Goal: Task Accomplishment & Management: Manage account settings

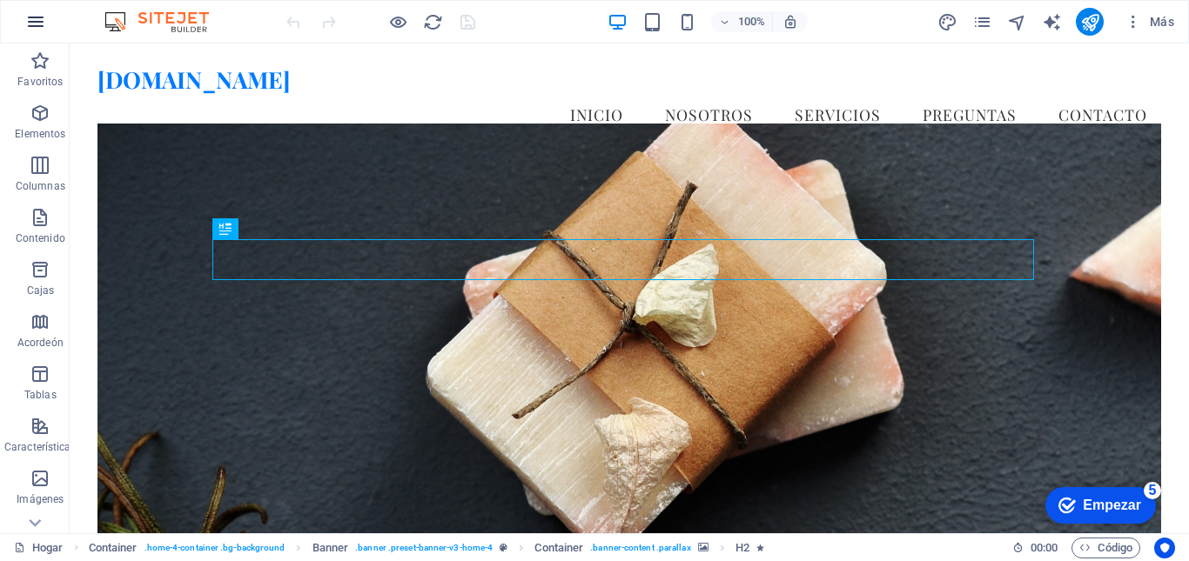
click at [37, 17] on icon "button" at bounding box center [35, 21] width 21 height 21
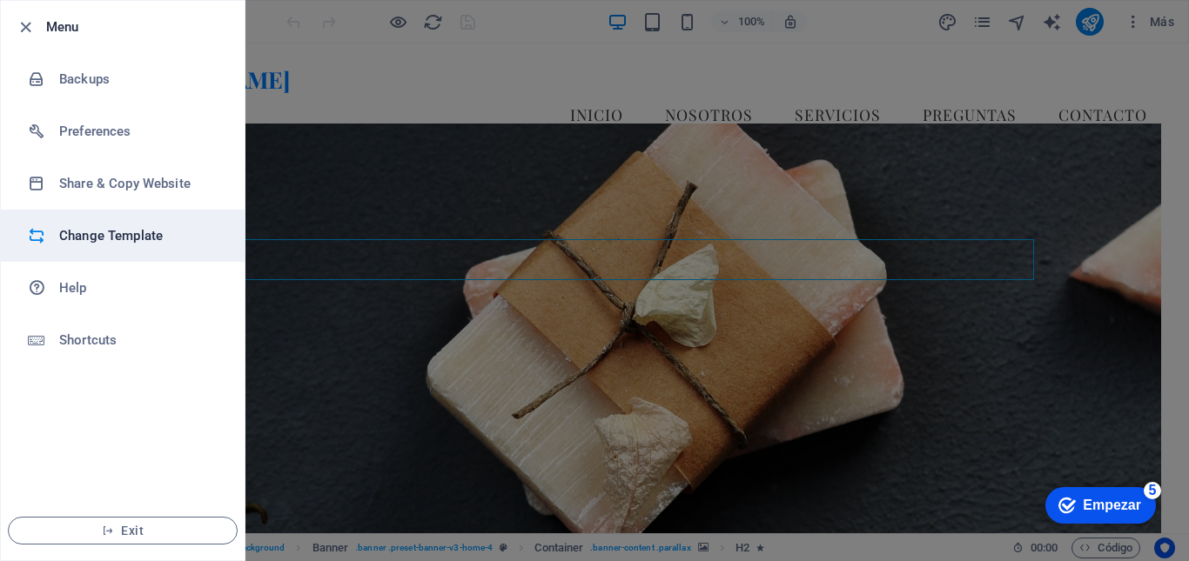
click at [137, 239] on h6 "Change Template" at bounding box center [139, 235] width 161 height 21
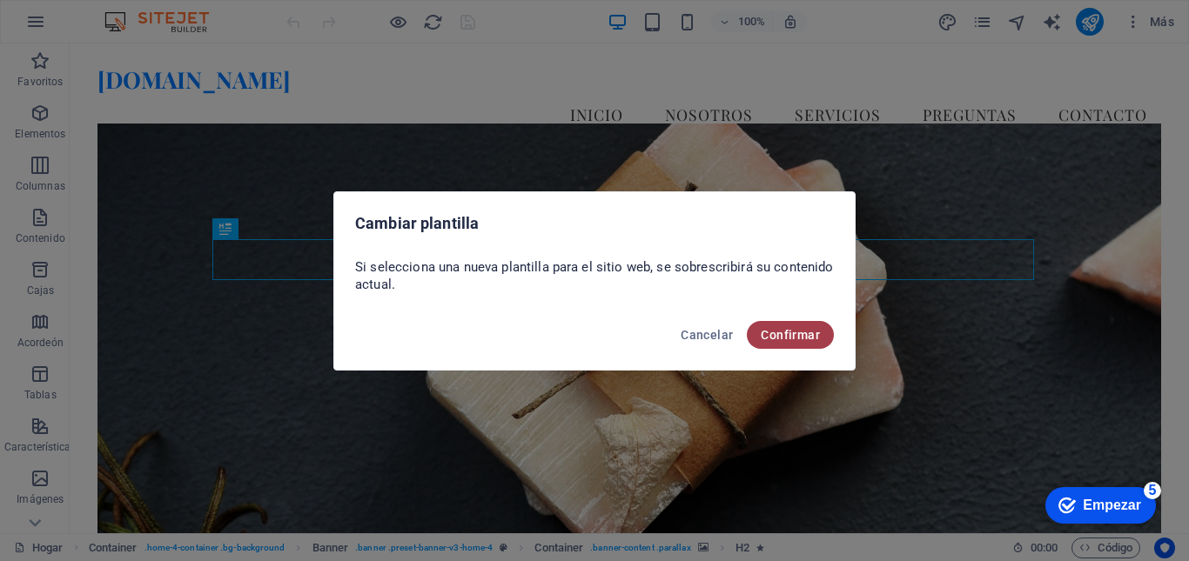
click at [788, 331] on font "Confirmar" at bounding box center [790, 335] width 59 height 14
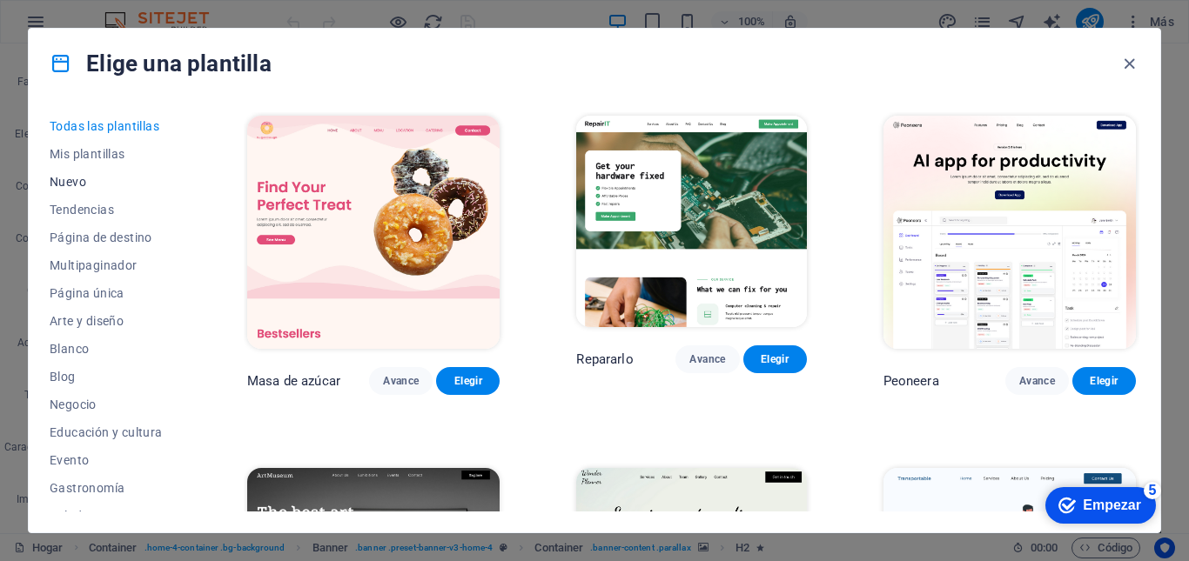
click at [77, 181] on font "Nuevo" at bounding box center [68, 182] width 37 height 14
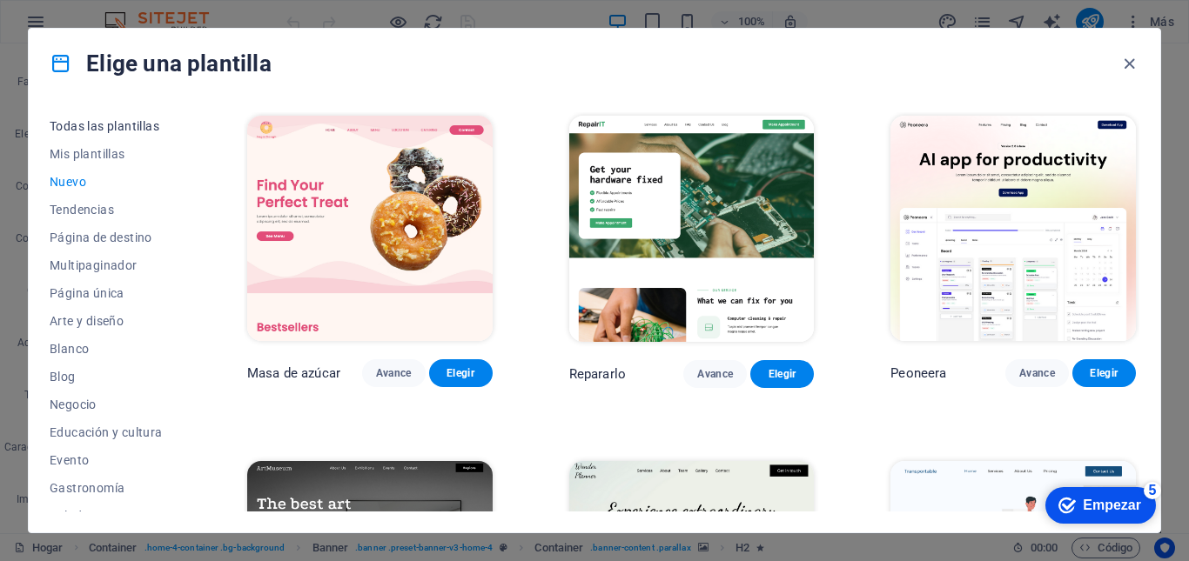
click at [131, 119] on font "Todas las plantillas" at bounding box center [105, 126] width 110 height 14
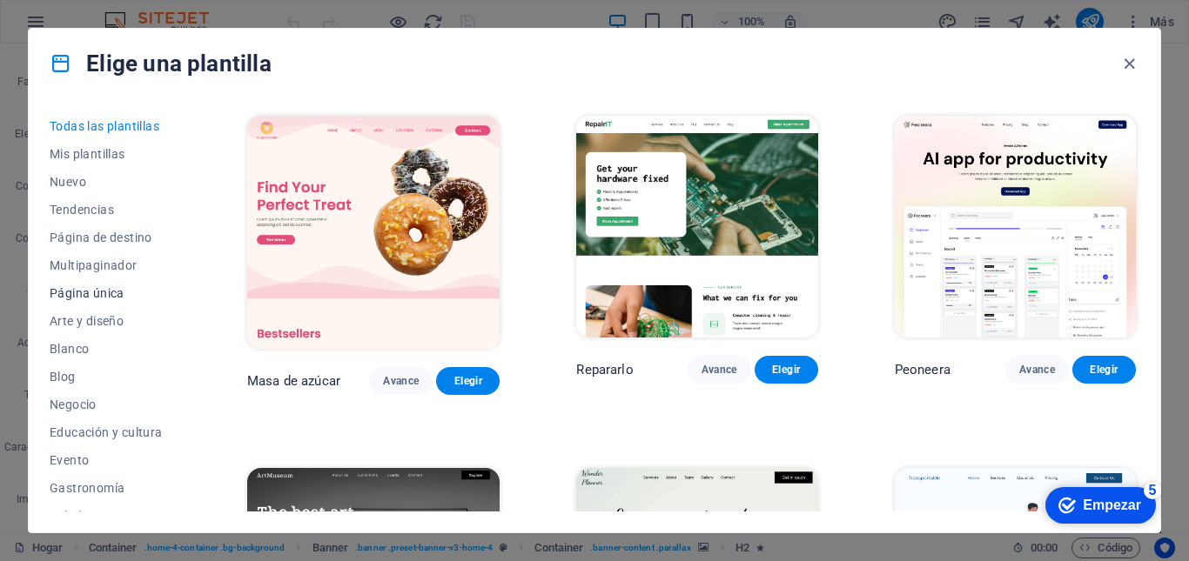
click at [113, 293] on font "Página única" at bounding box center [87, 293] width 75 height 14
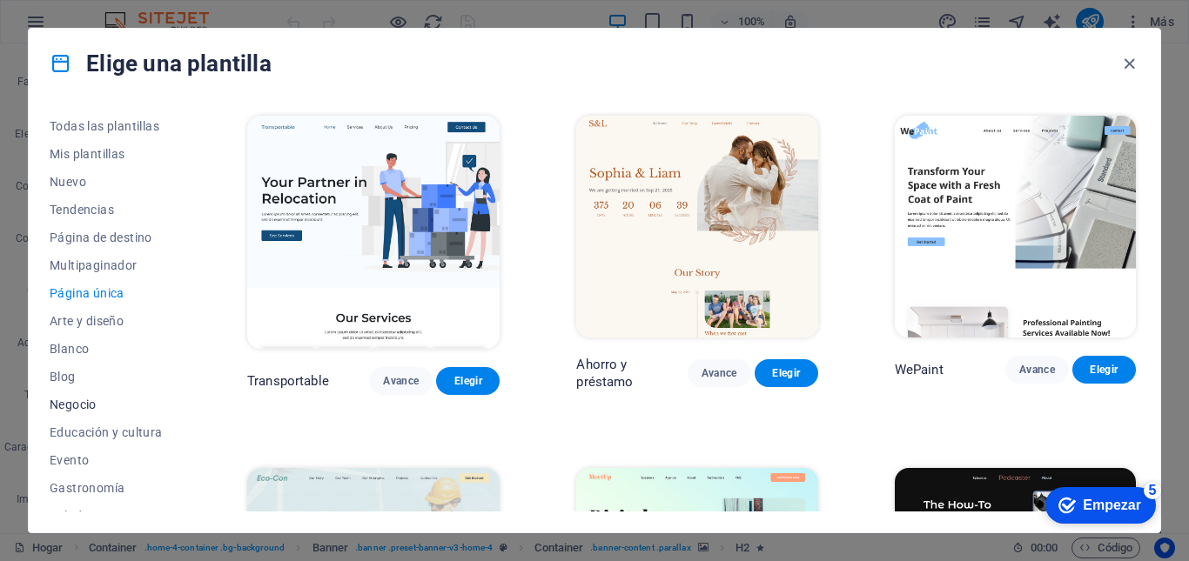
click at [92, 403] on font "Negocio" at bounding box center [73, 405] width 47 height 14
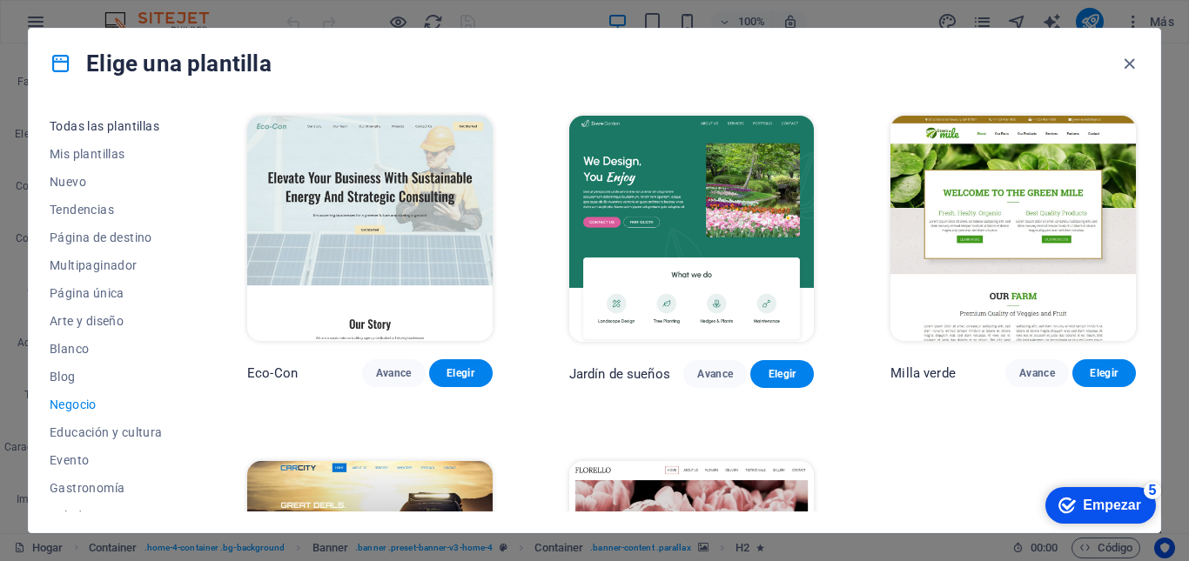
click at [148, 119] on font "Todas las plantillas" at bounding box center [105, 126] width 110 height 14
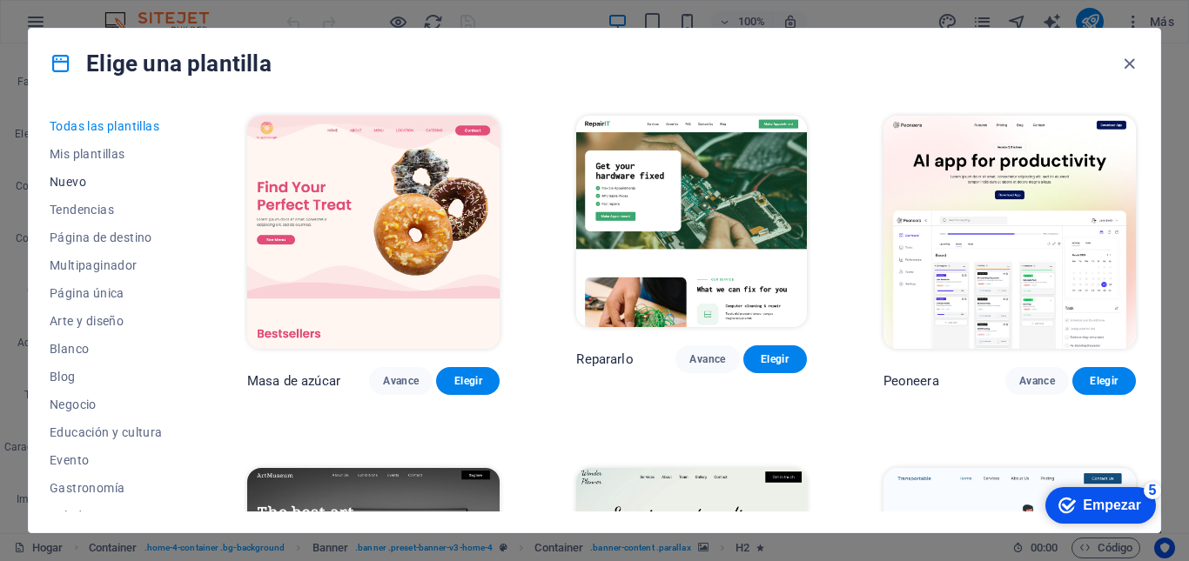
click at [70, 178] on font "Nuevo" at bounding box center [68, 182] width 37 height 14
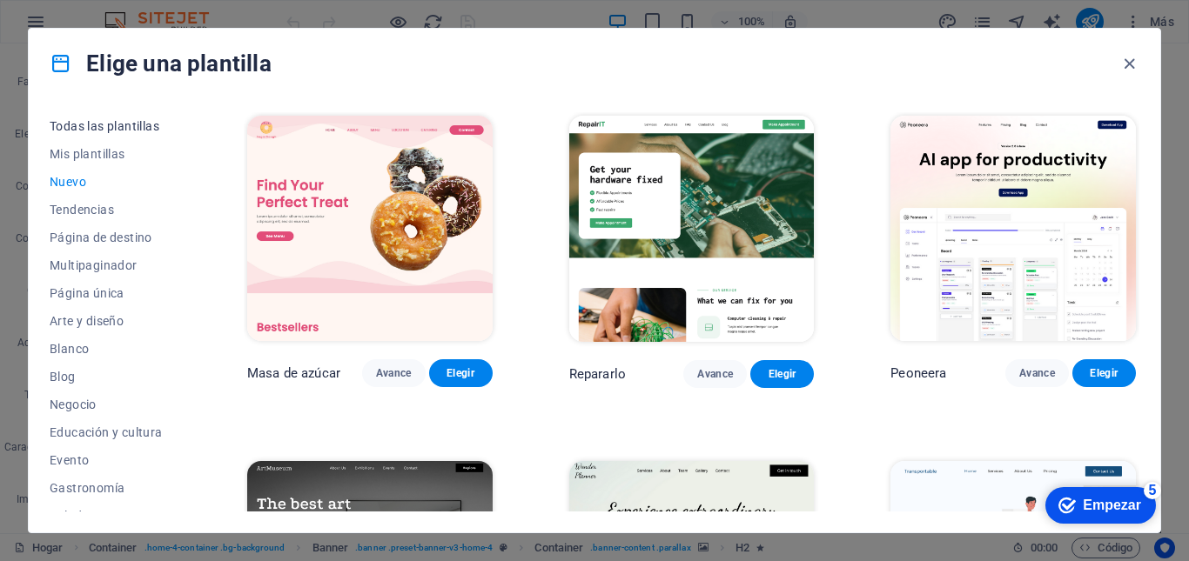
click at [115, 124] on font "Todas las plantillas" at bounding box center [105, 126] width 110 height 14
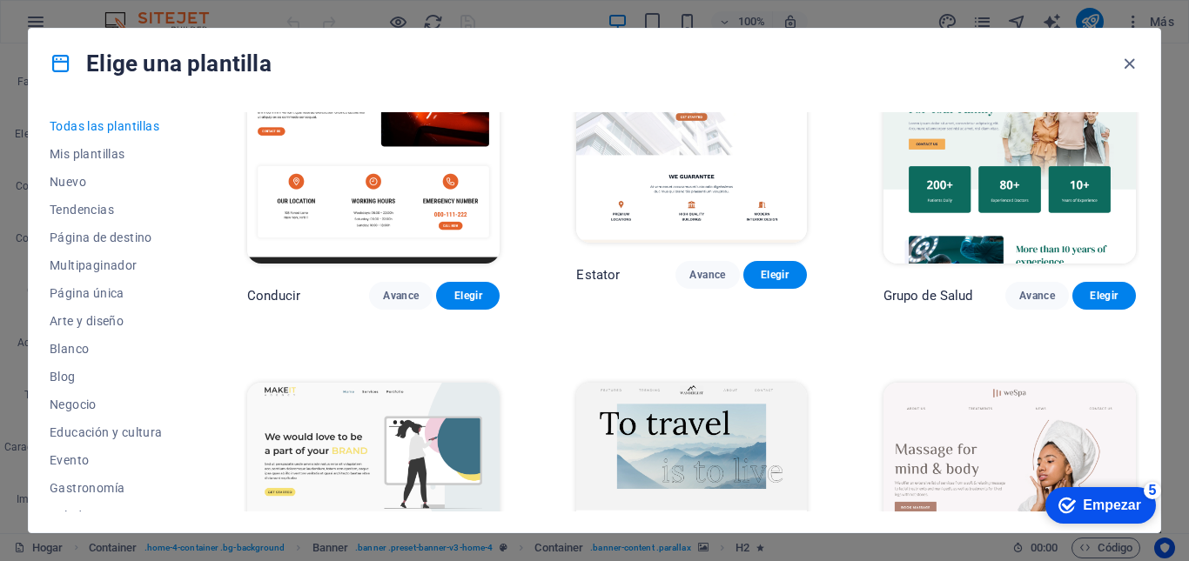
scroll to position [3307, 0]
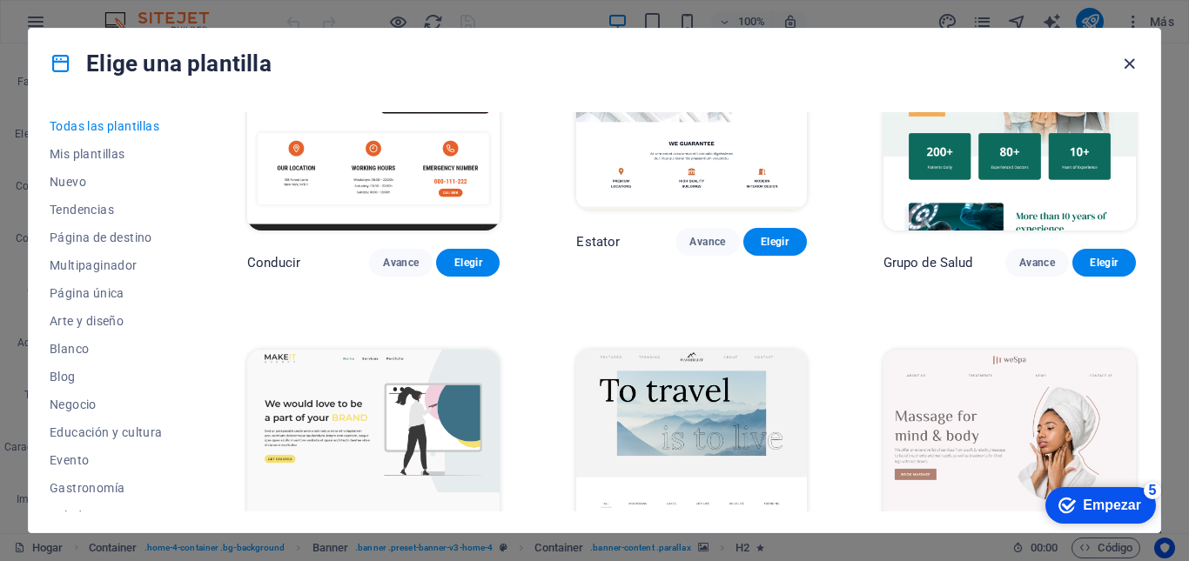
click at [1131, 64] on icon "button" at bounding box center [1129, 64] width 20 height 20
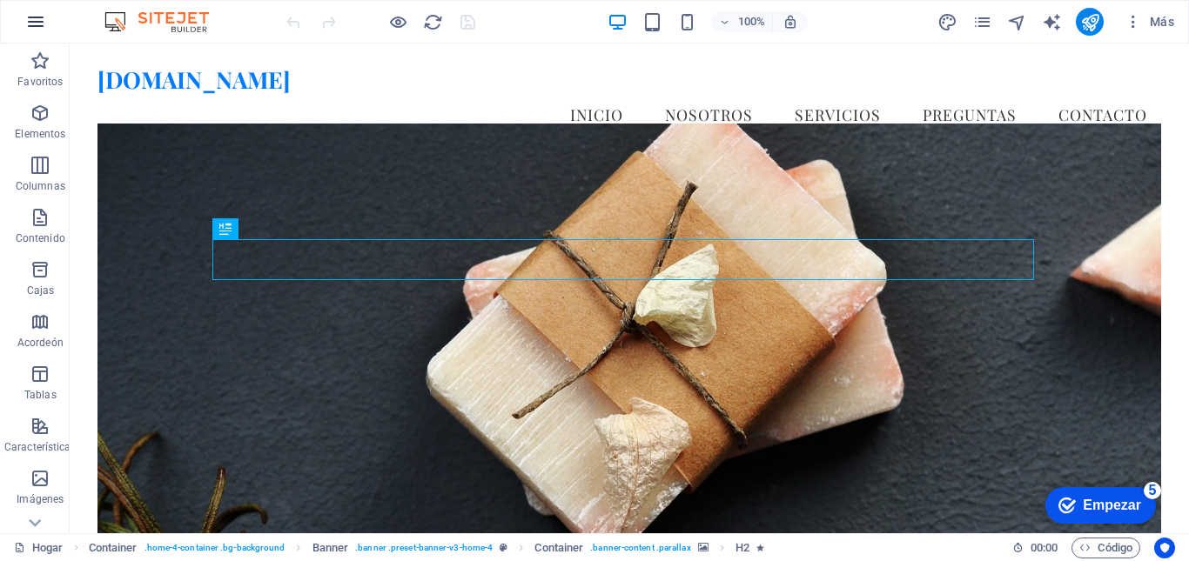
click at [36, 14] on icon "button" at bounding box center [35, 21] width 21 height 21
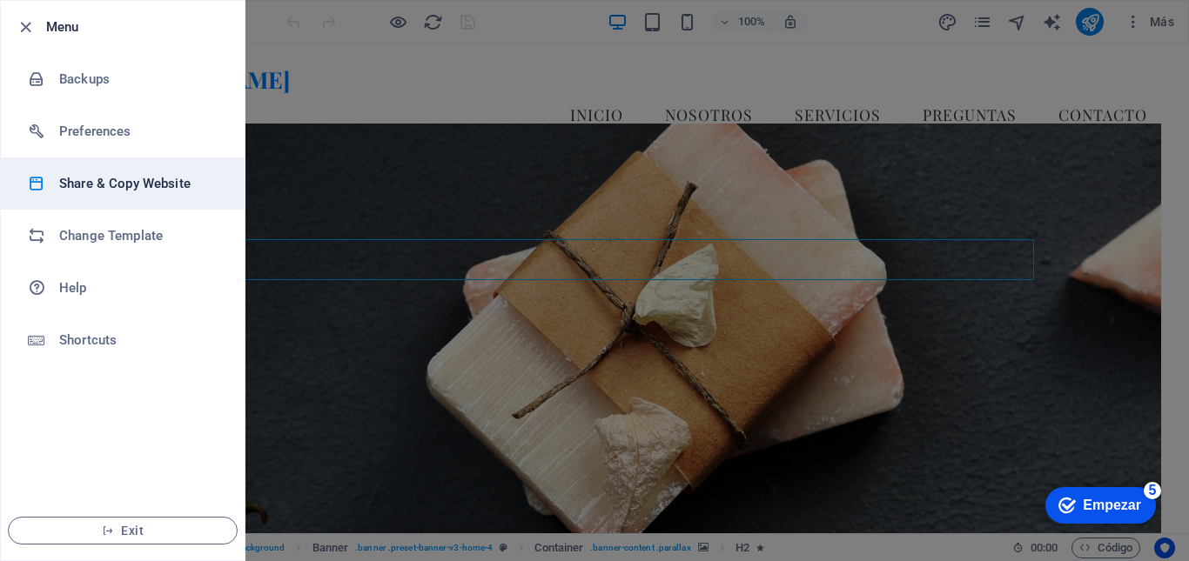
click at [92, 185] on h6 "Share & Copy Website" at bounding box center [139, 183] width 161 height 21
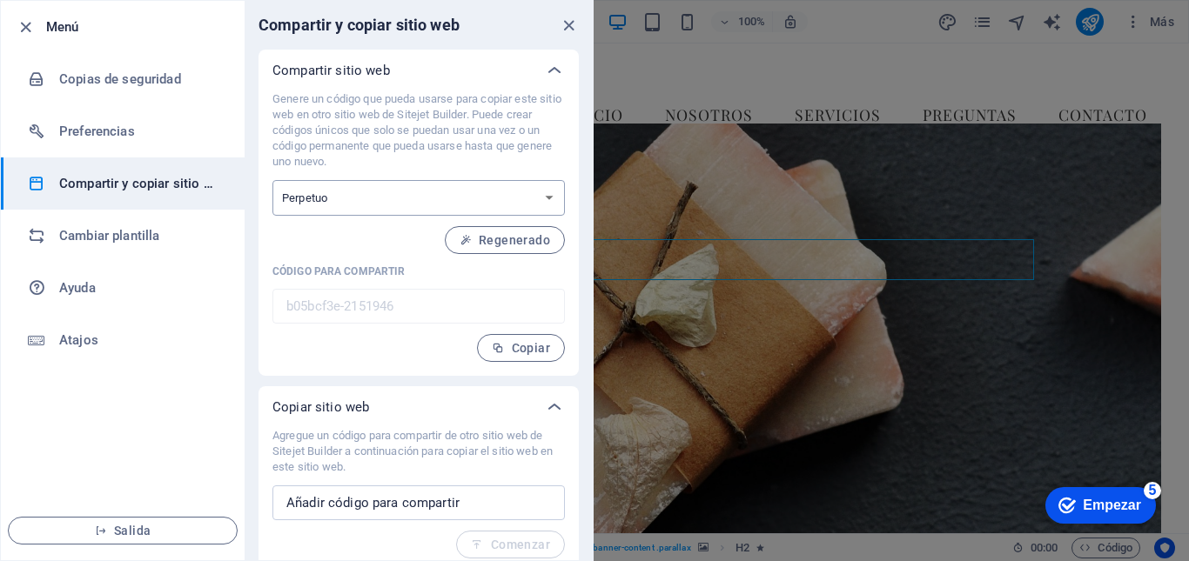
click at [549, 197] on select "Una sola vez Perpetuo" at bounding box center [418, 198] width 292 height 36
click at [547, 197] on select "Una sola vez Perpetuo" at bounding box center [418, 198] width 292 height 36
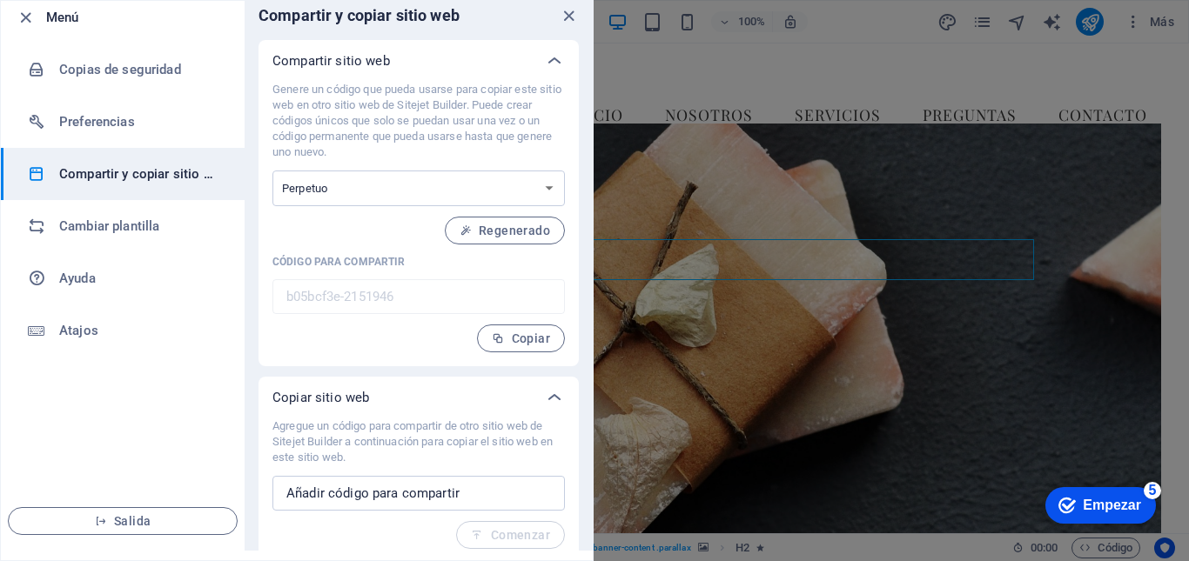
scroll to position [12, 0]
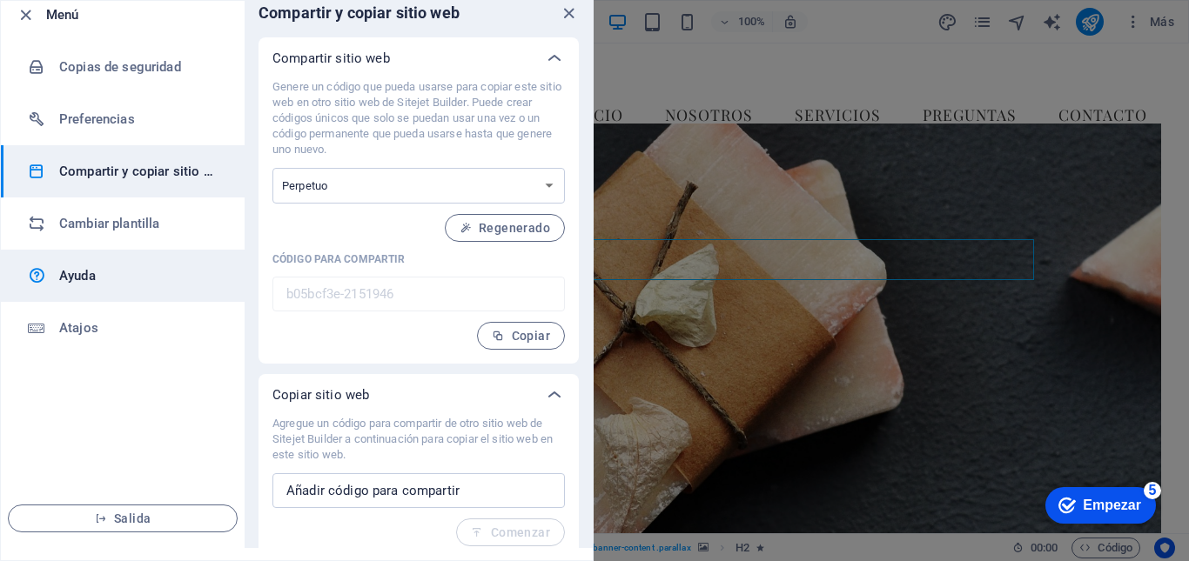
click at [112, 265] on h6 "Ayuda" at bounding box center [139, 275] width 161 height 21
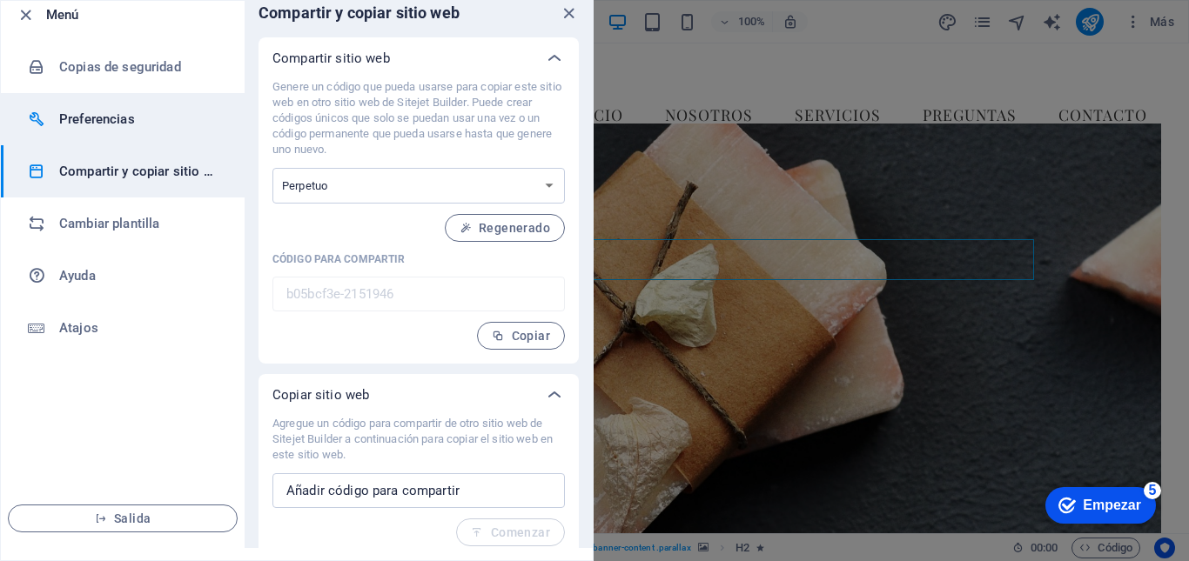
click at [130, 120] on font "Preferencias" at bounding box center [97, 119] width 76 height 16
